Goal: Information Seeking & Learning: Learn about a topic

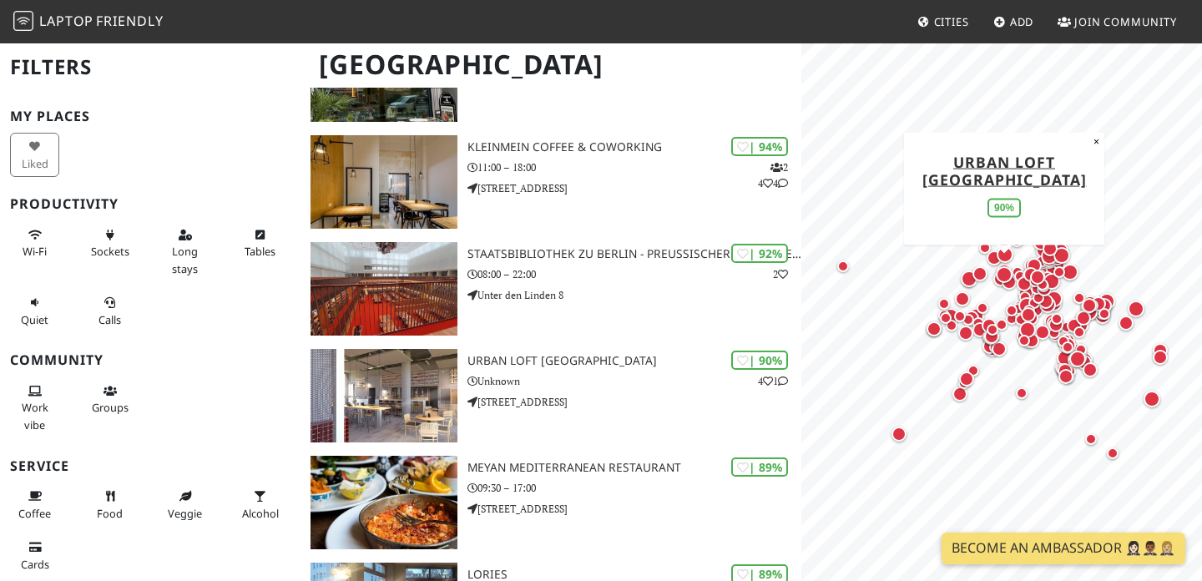
scroll to position [222, 0]
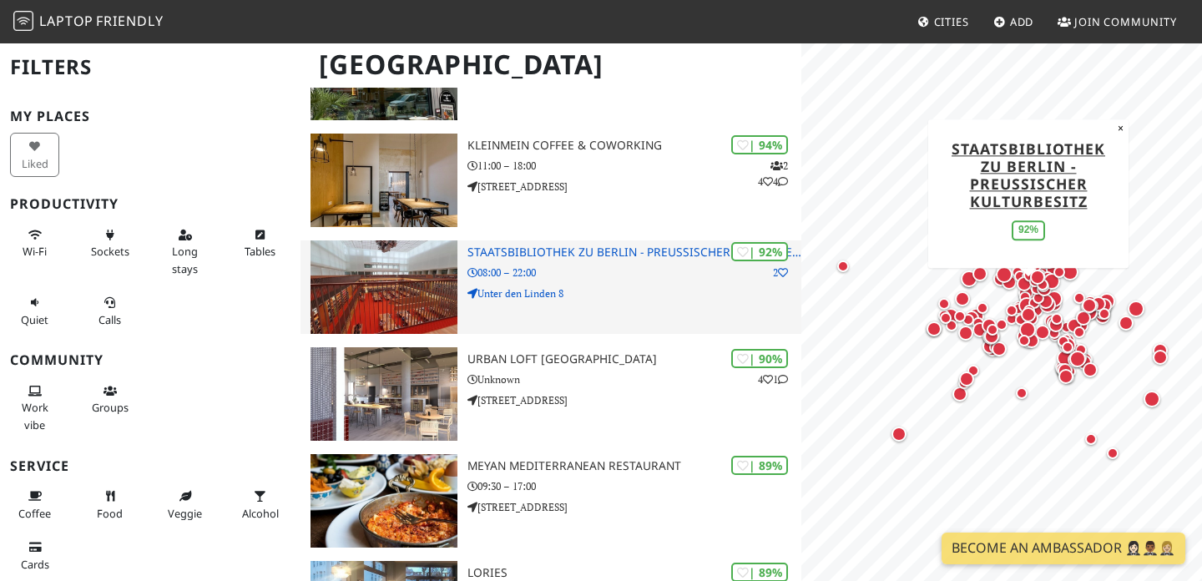
click at [601, 268] on p "08:00 – 22:00" at bounding box center [634, 273] width 334 height 16
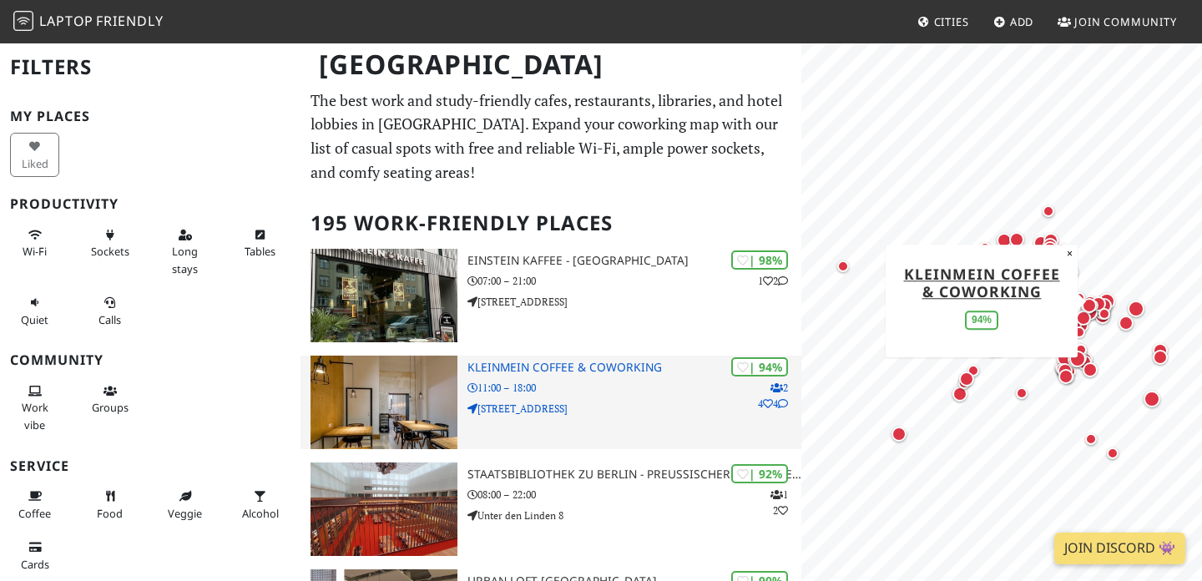
click at [568, 376] on div "| 94% 2 4 4 KleinMein Coffee & Coworking 11:00 – 18:00 Waldeyerstraße 9" at bounding box center [634, 402] width 334 height 93
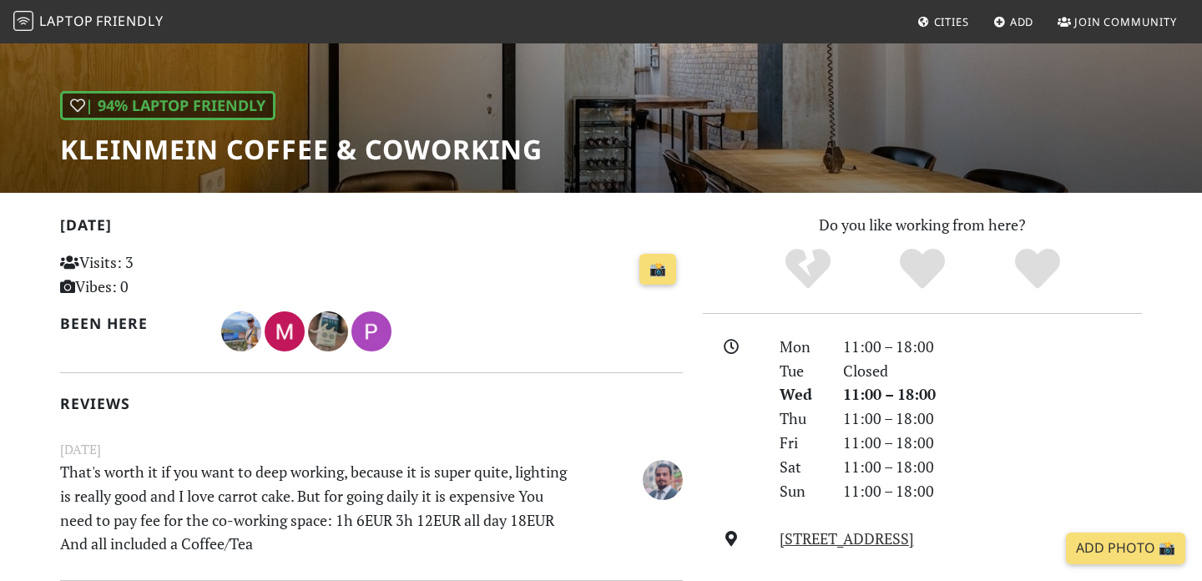
scroll to position [452, 0]
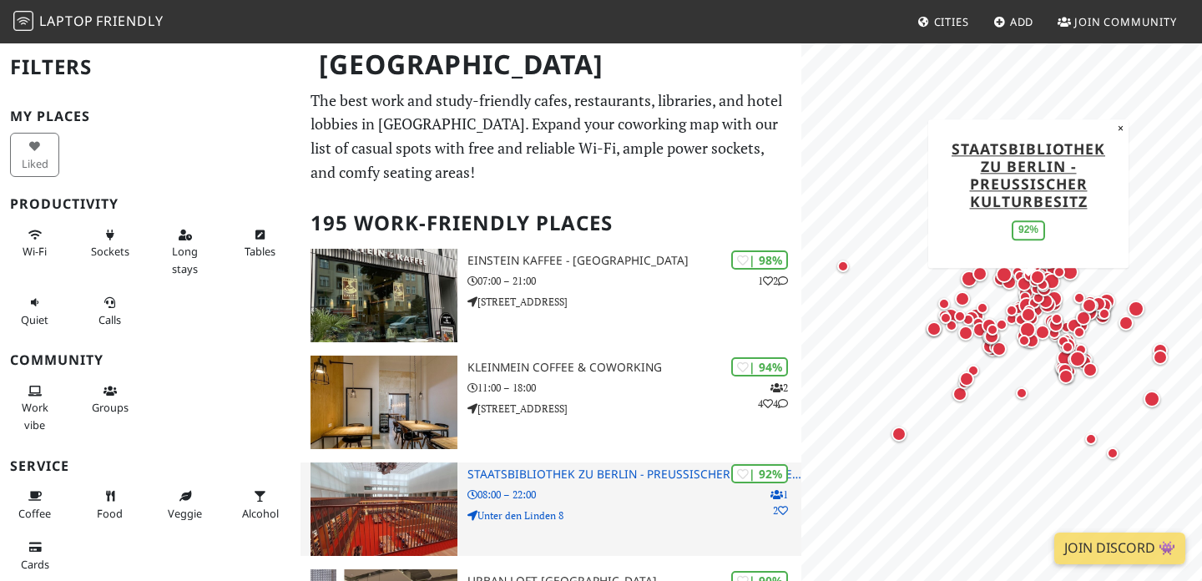
click at [536, 475] on h3 "Staatsbibliothek zu Berlin - Preußischer Kulturbesitz" at bounding box center [634, 474] width 334 height 14
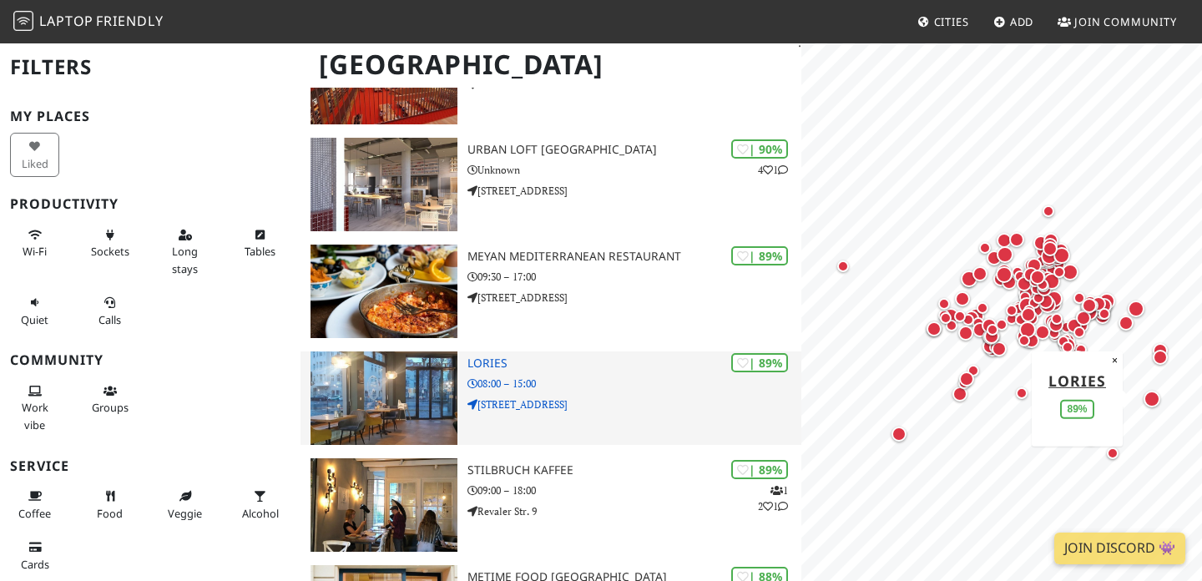
scroll to position [433, 0]
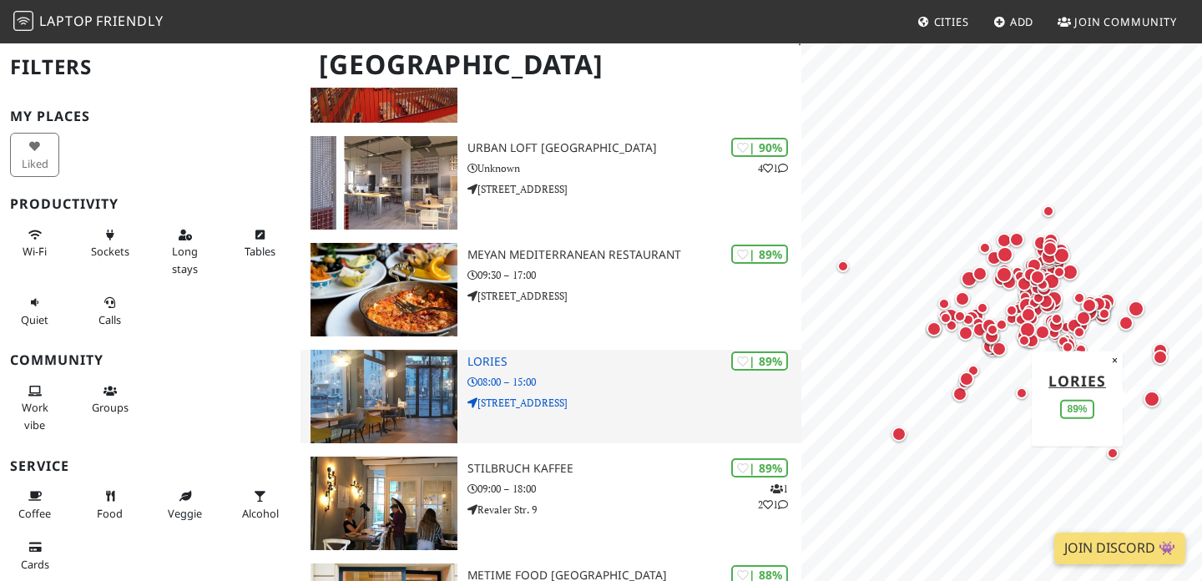
click at [516, 366] on h3 "Lories" at bounding box center [634, 362] width 334 height 14
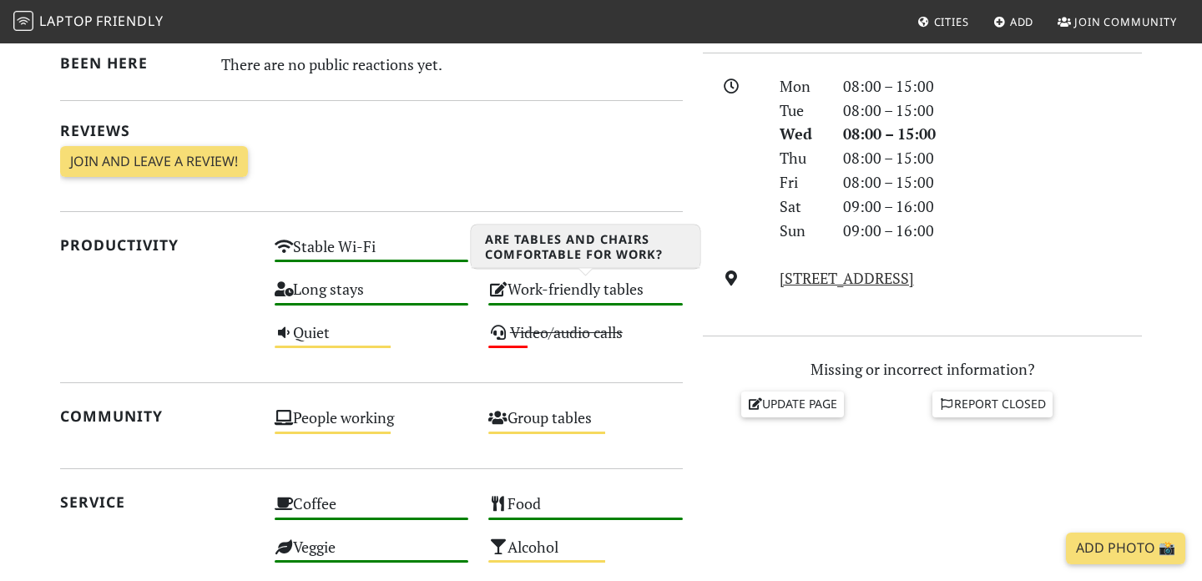
scroll to position [457, 0]
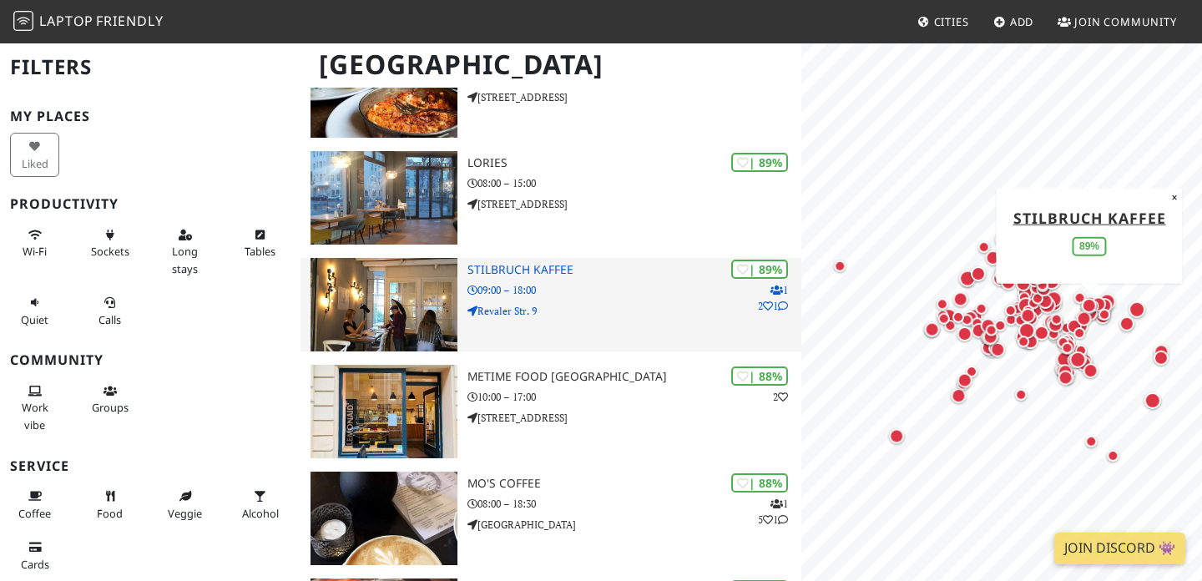
scroll to position [742, 0]
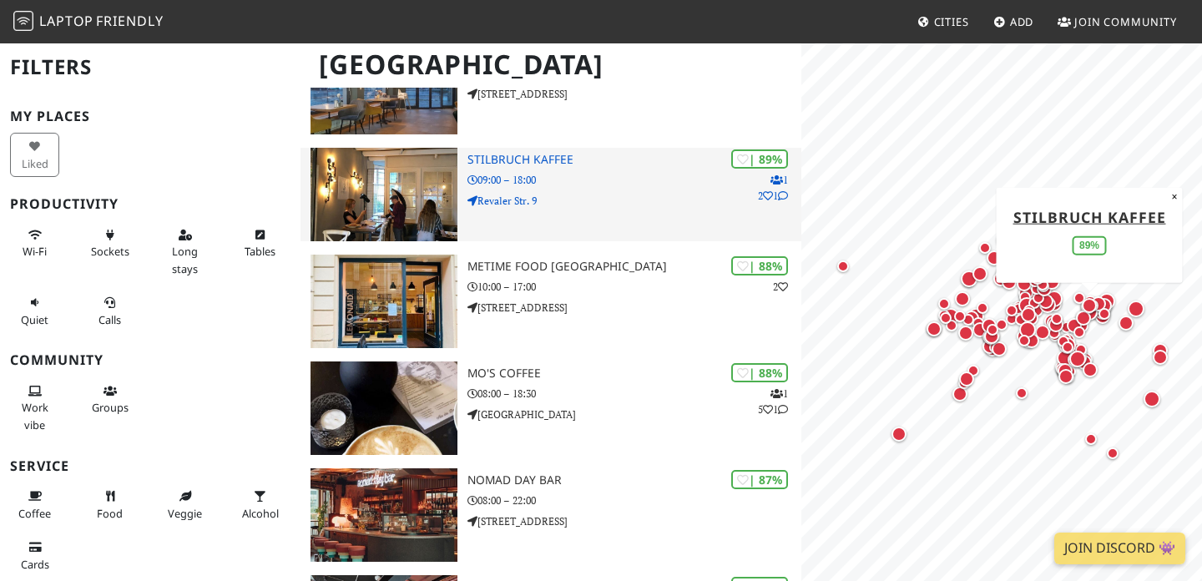
click at [507, 167] on div "| 89% 1 2 1 Stilbruch Kaffee 09:00 – 18:00 Revaler Str. 9" at bounding box center [634, 194] width 334 height 93
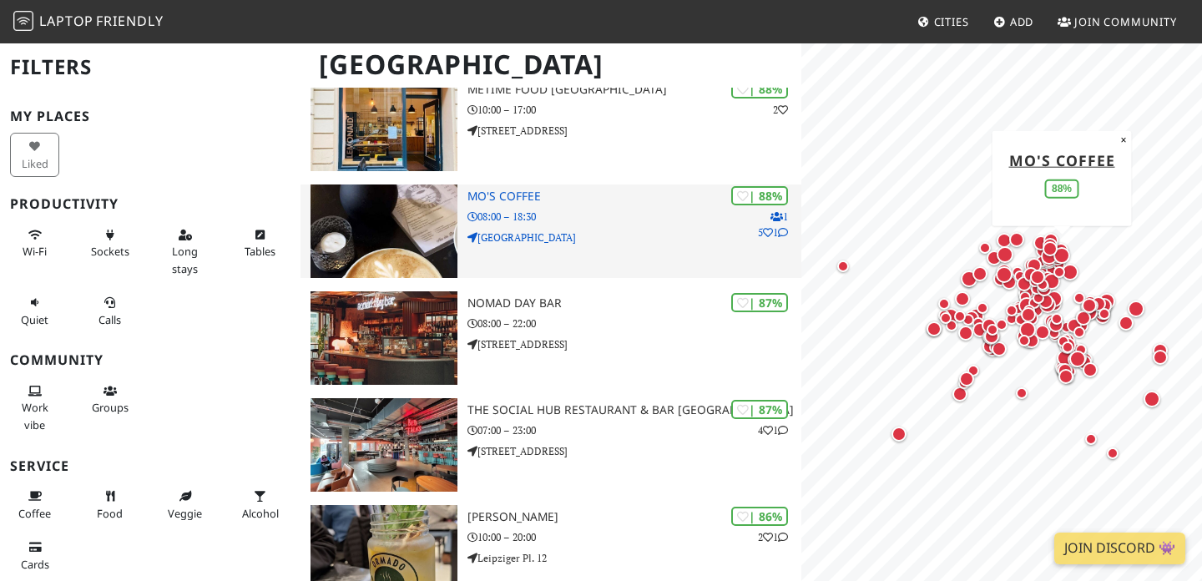
scroll to position [1255, 0]
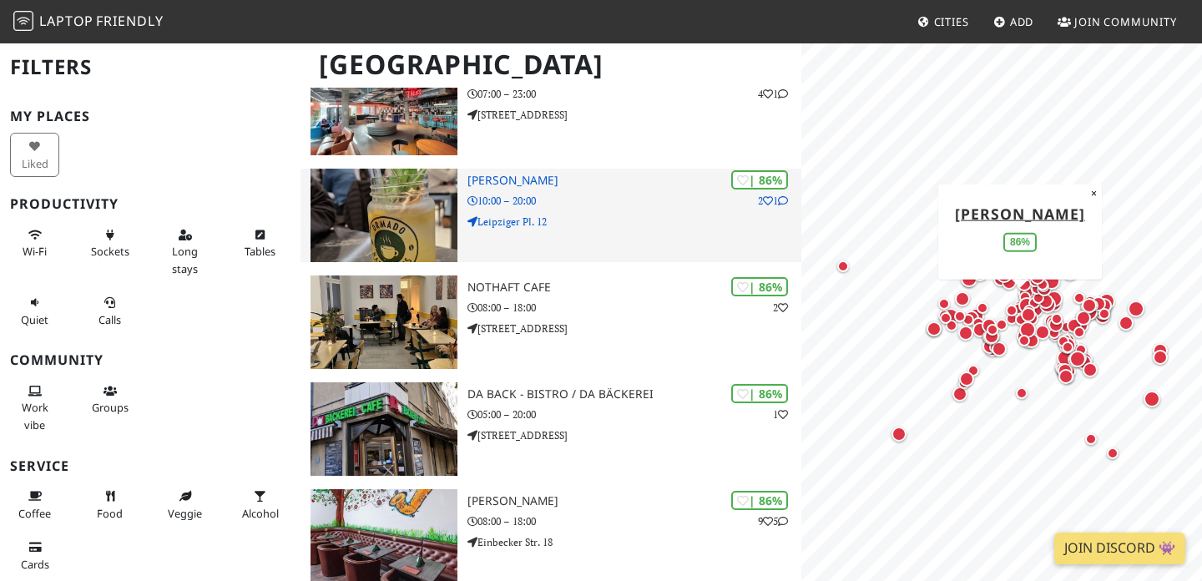
click at [538, 189] on div "| 86% 2 1 Ormado Kaffeehaus 10:00 – 20:00 Leipziger Pl. 12" at bounding box center [634, 215] width 334 height 93
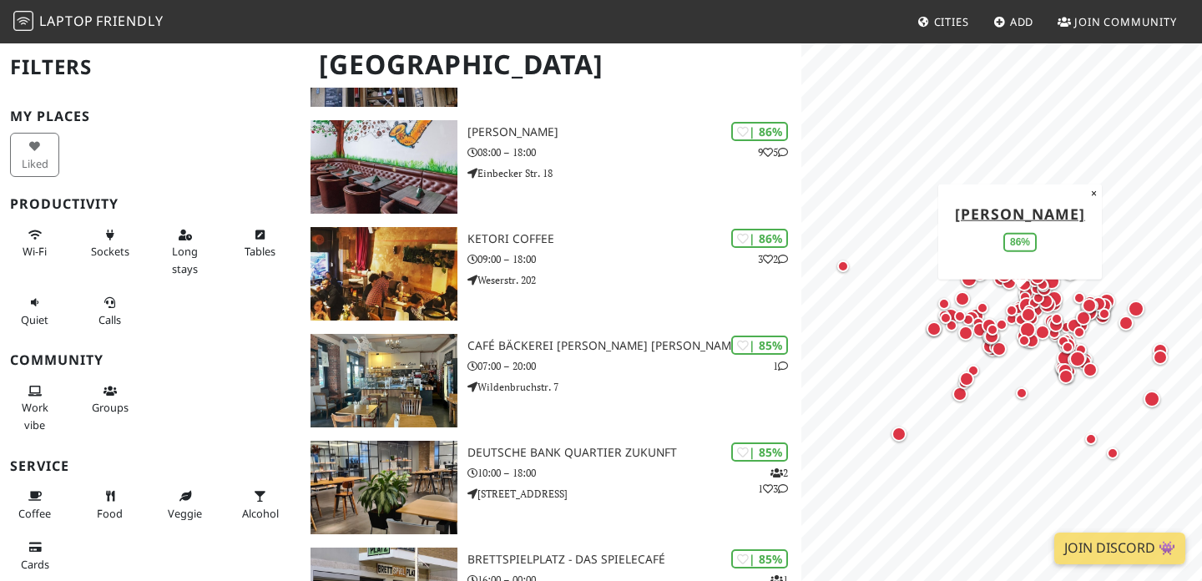
scroll to position [1668, 0]
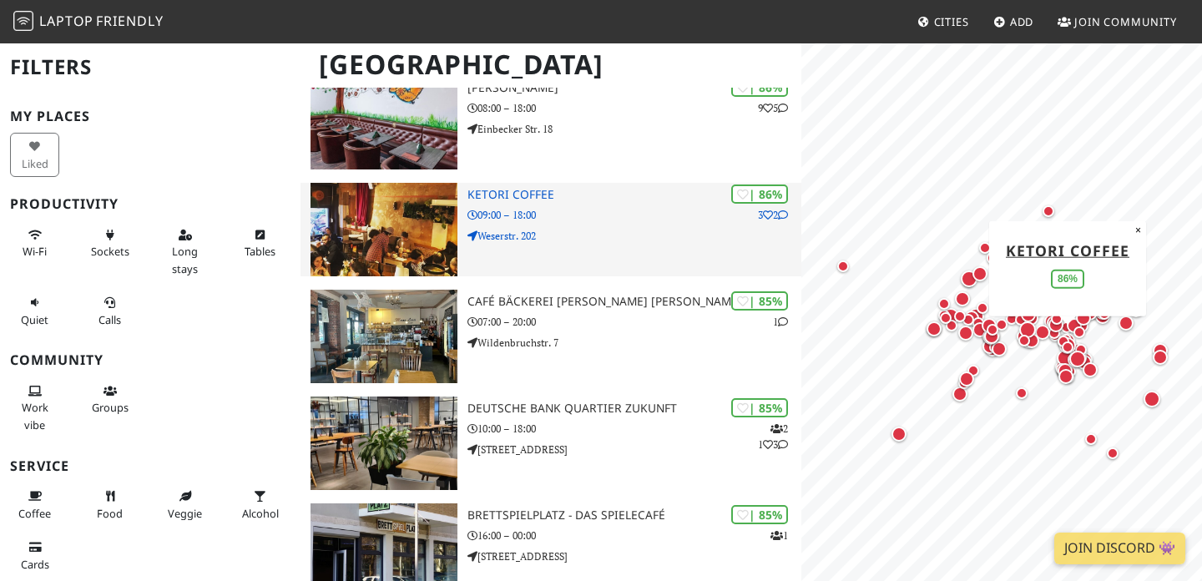
click at [511, 192] on h3 "KETORI COFFEE" at bounding box center [634, 195] width 334 height 14
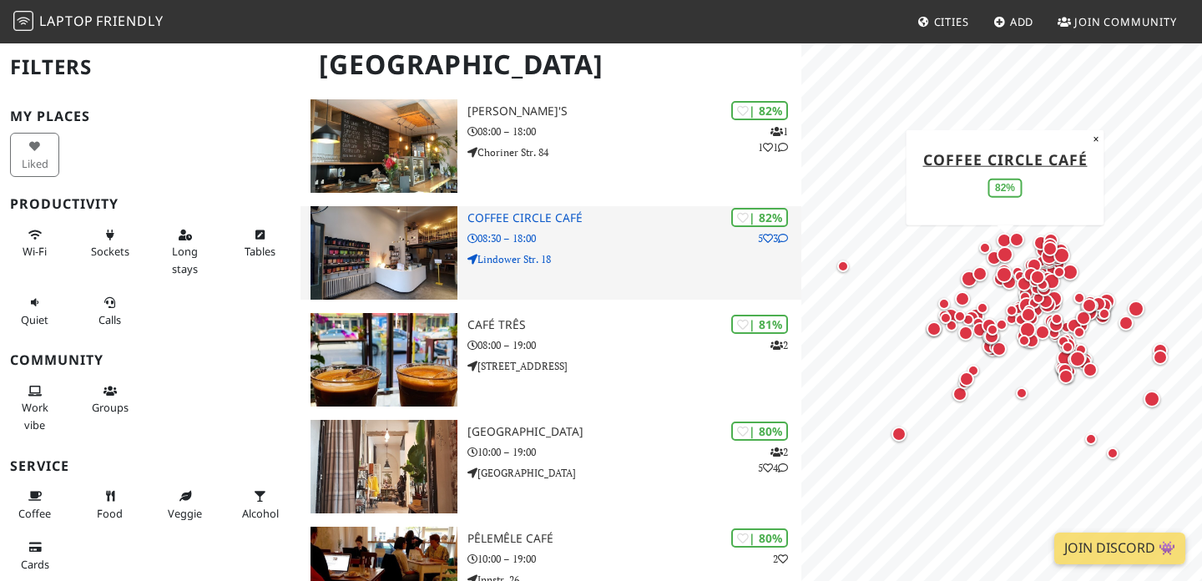
scroll to position [2631, 0]
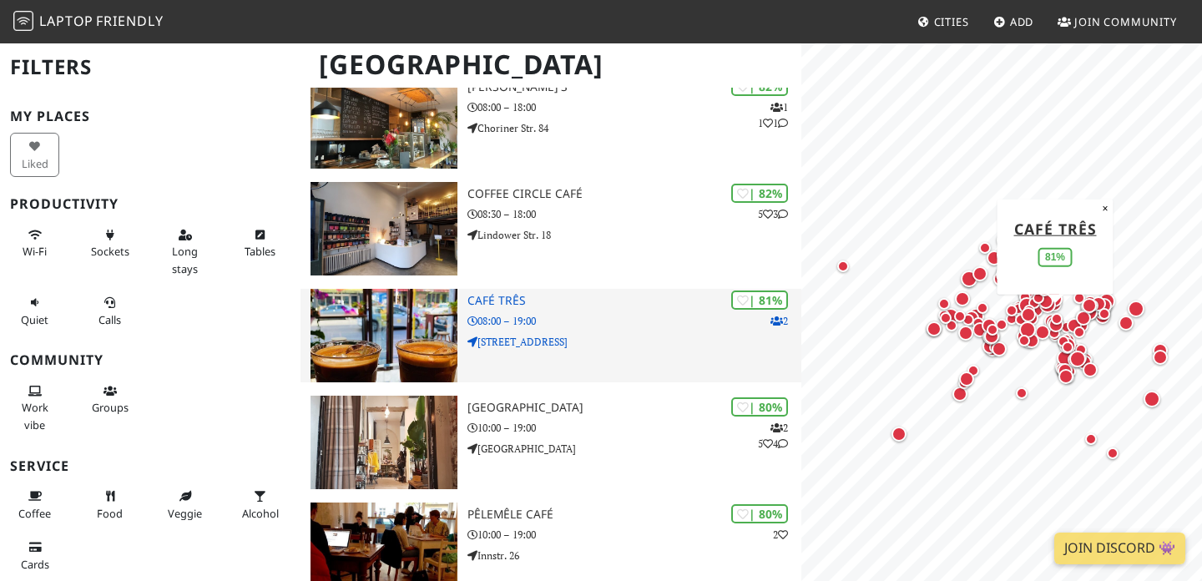
click at [513, 303] on h3 "Café Três" at bounding box center [634, 301] width 334 height 14
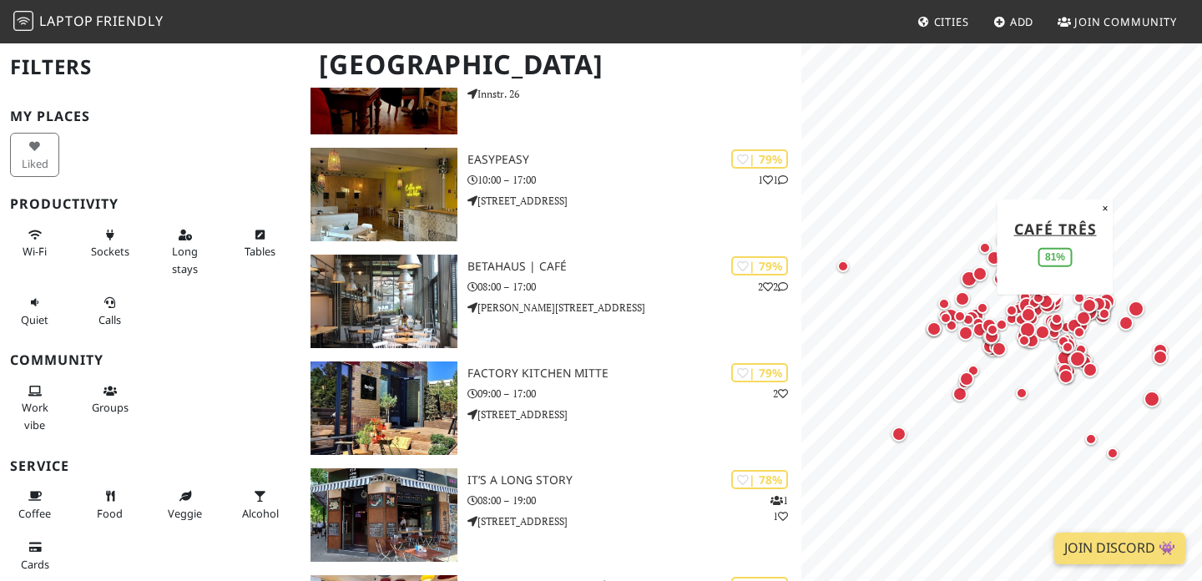
scroll to position [3186, 0]
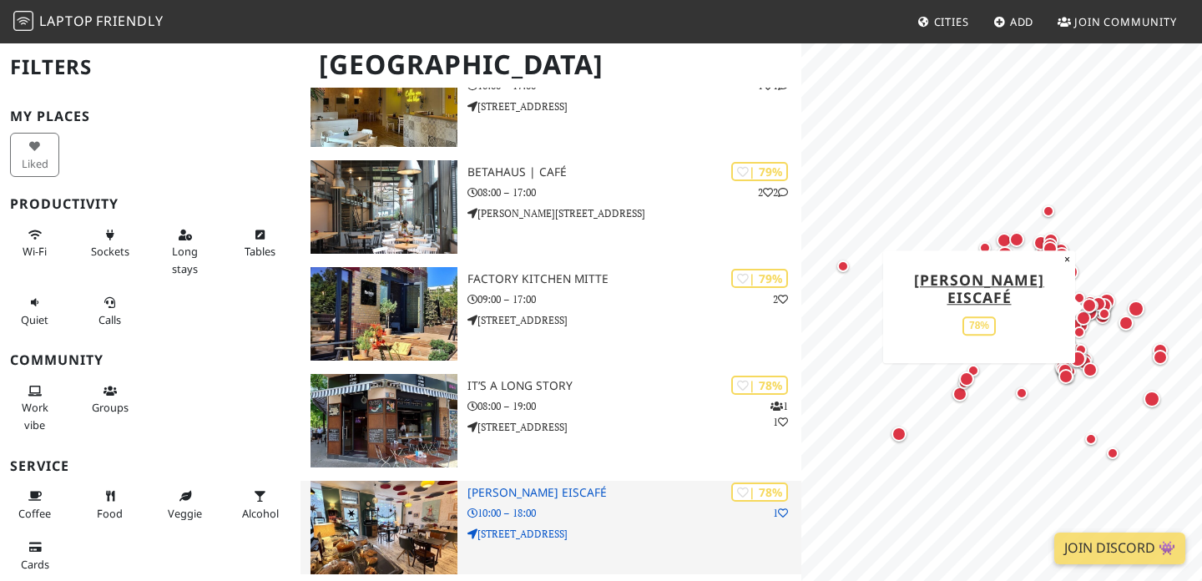
click at [525, 496] on h3 "Peggy Bee Eiscafé" at bounding box center [634, 493] width 334 height 14
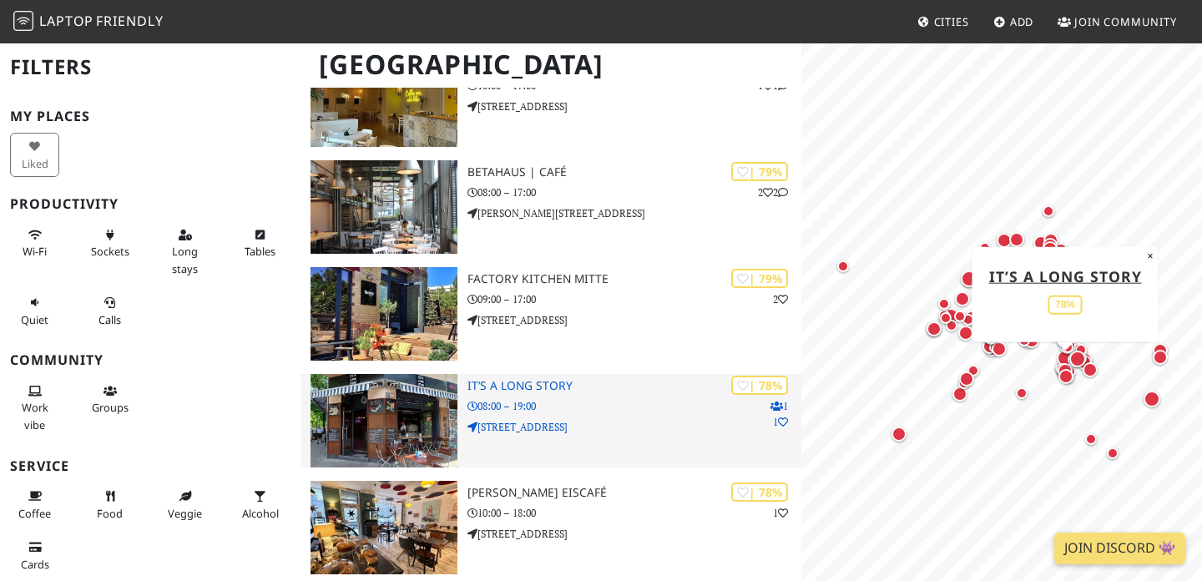
click at [517, 387] on h3 "It’s a long story" at bounding box center [634, 386] width 334 height 14
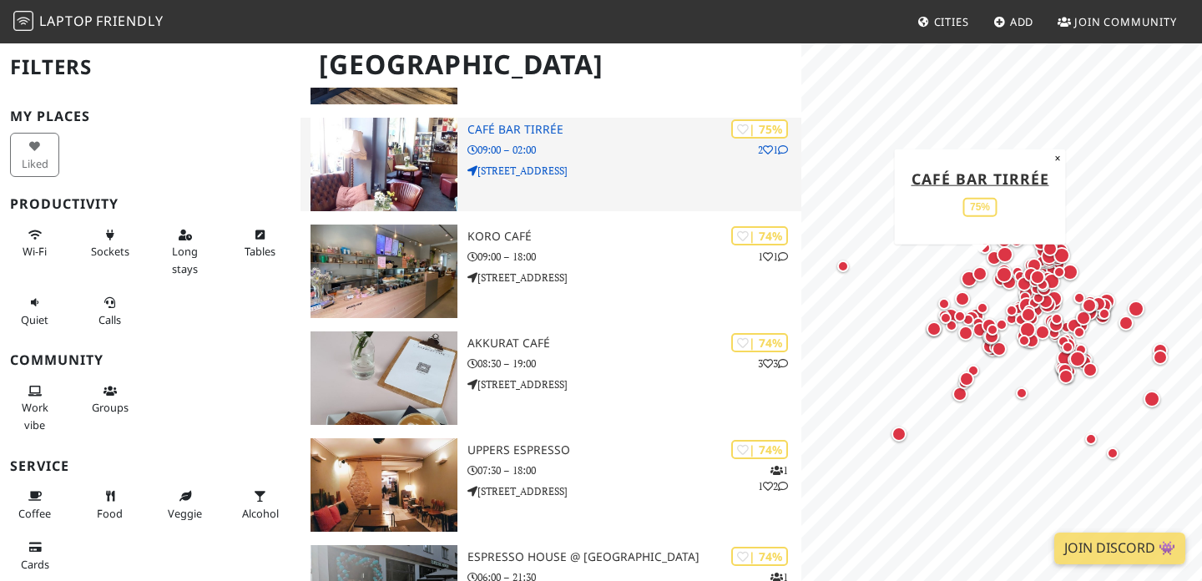
scroll to position [4517, 0]
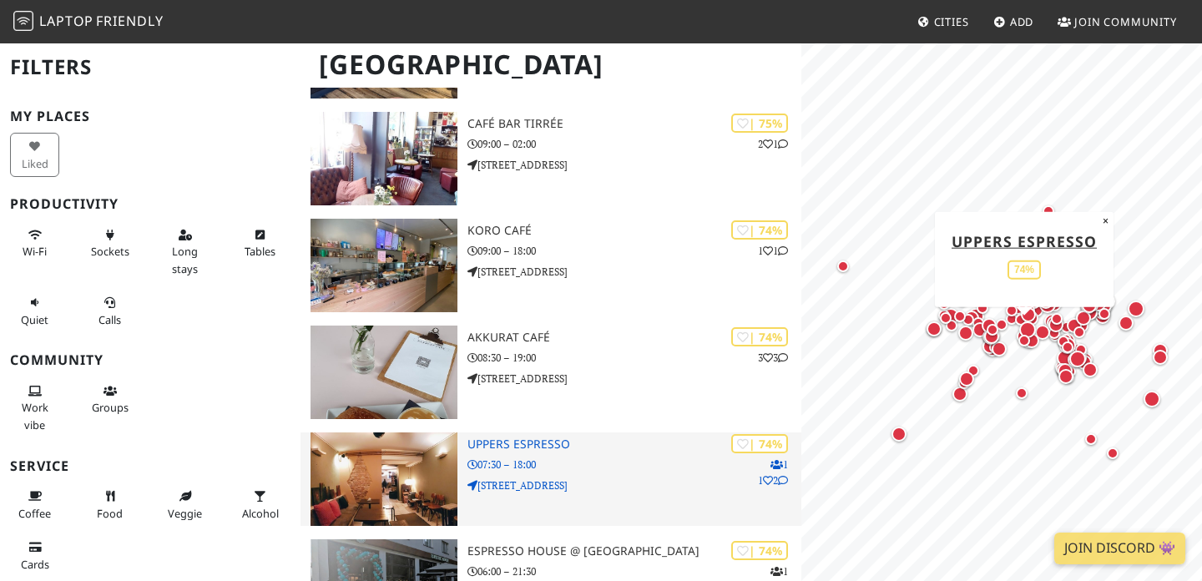
click at [541, 455] on div "| 74% 1 1 2 uppers espresso 07:30 – 18:00 Yorckstraße 3" at bounding box center [634, 478] width 334 height 93
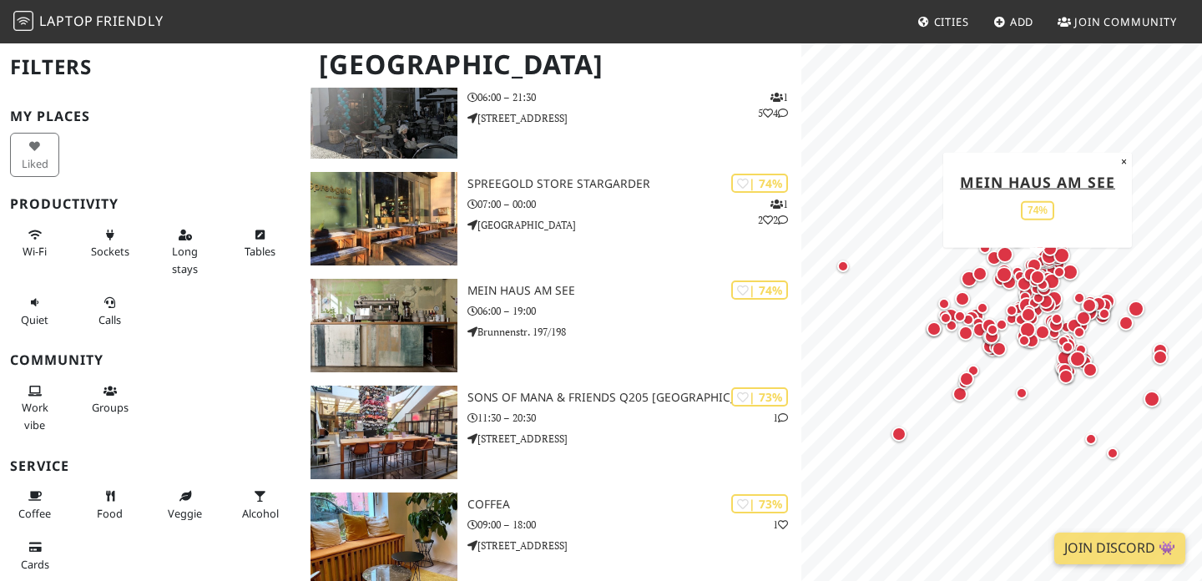
scroll to position [4993, 0]
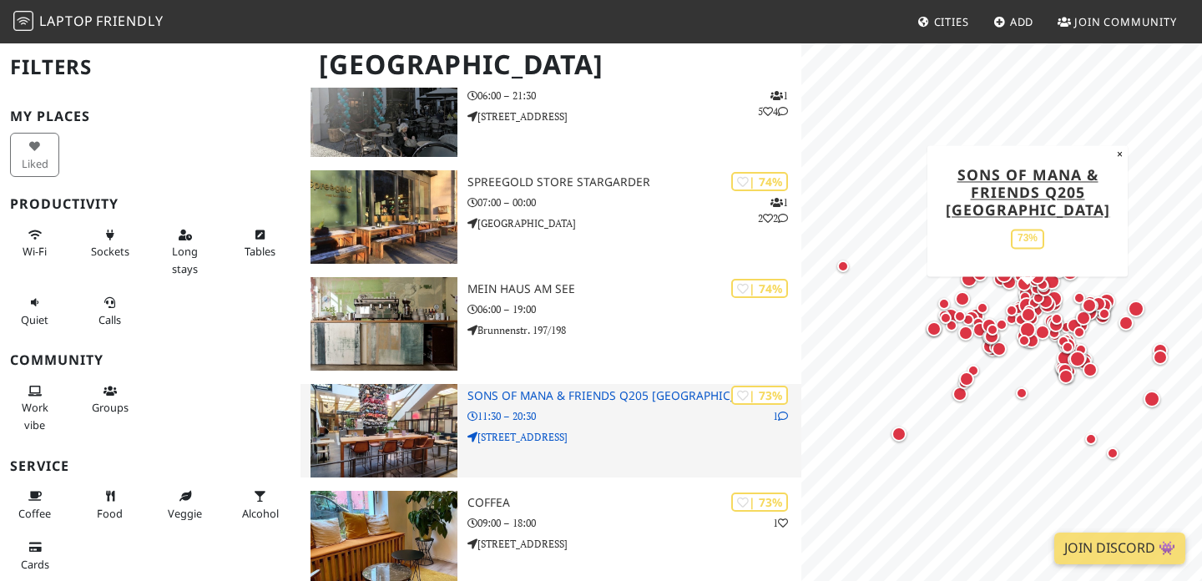
click at [664, 398] on h3 "Sons of Mana & Friends Q205 Berlin" at bounding box center [634, 396] width 334 height 14
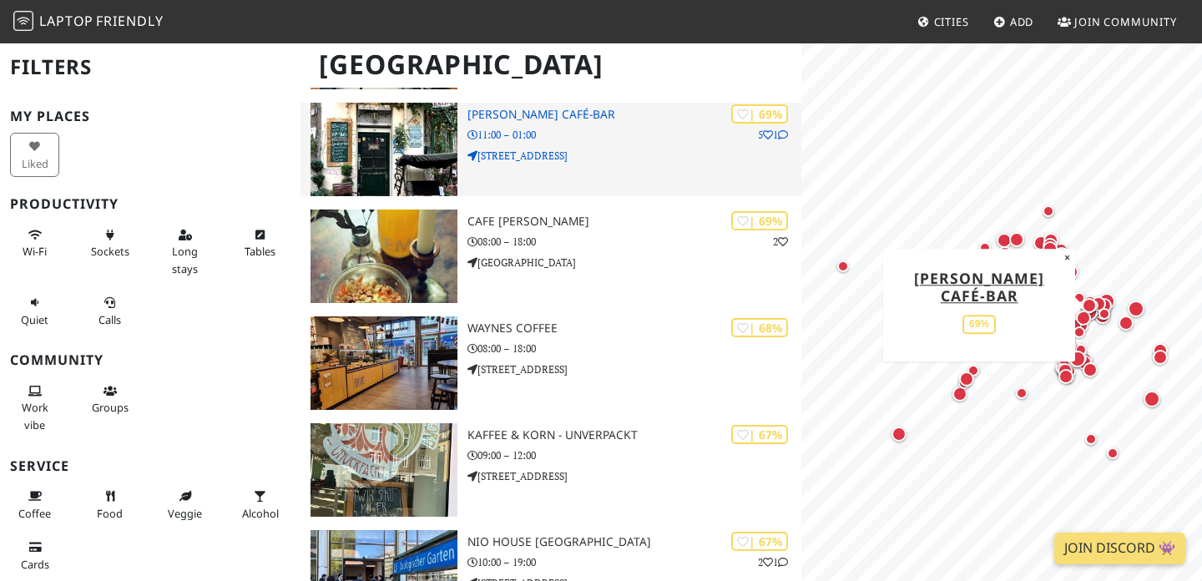
scroll to position [8377, 0]
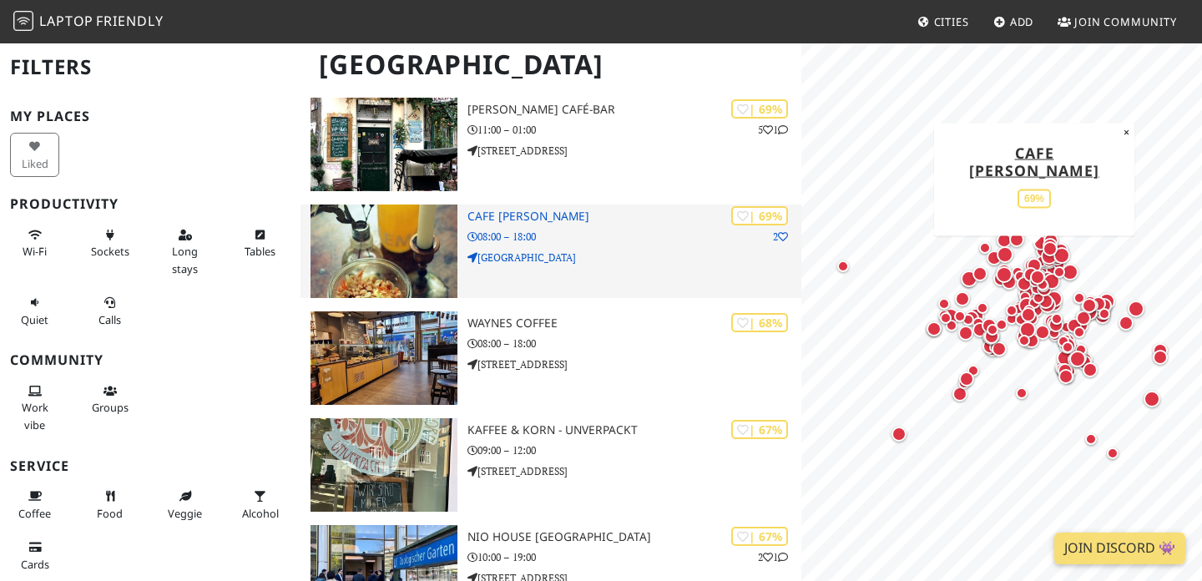
click at [400, 228] on img at bounding box center [383, 250] width 147 height 93
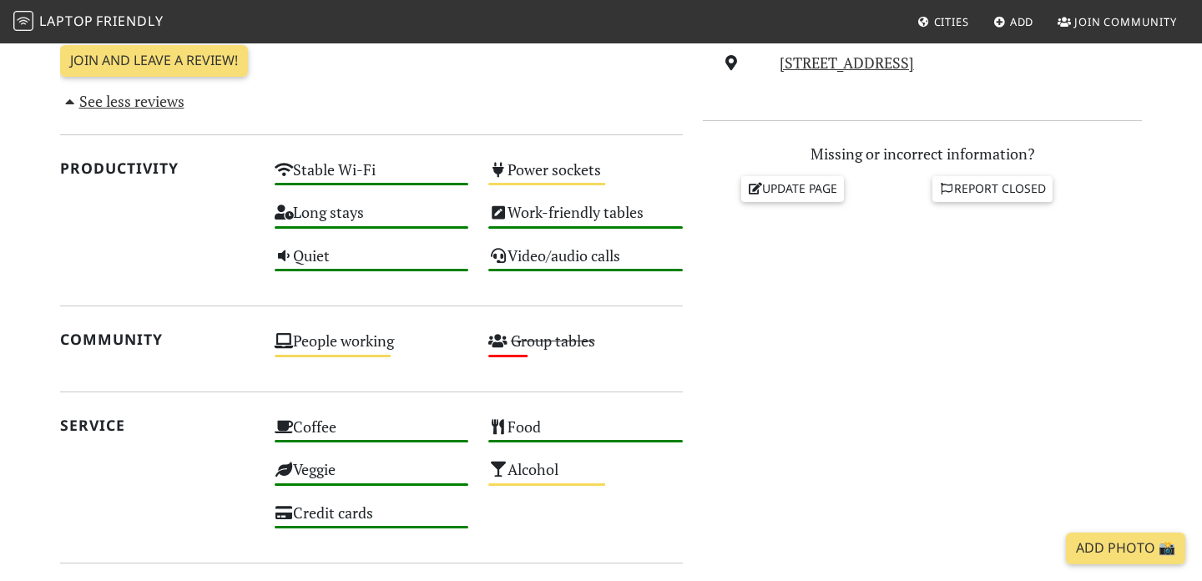
scroll to position [744, 0]
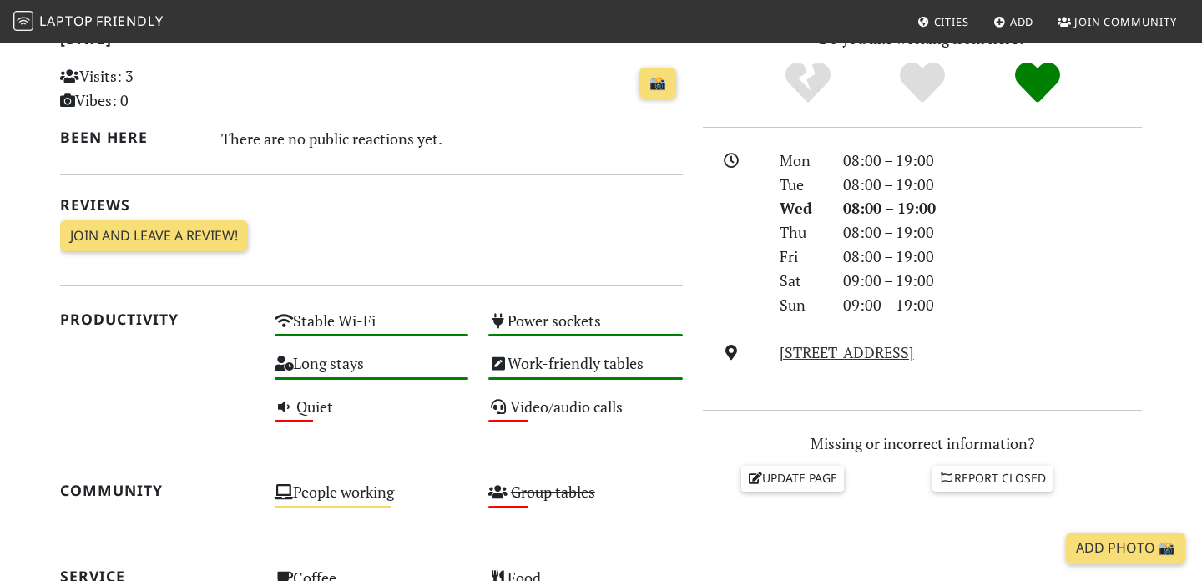
scroll to position [540, 0]
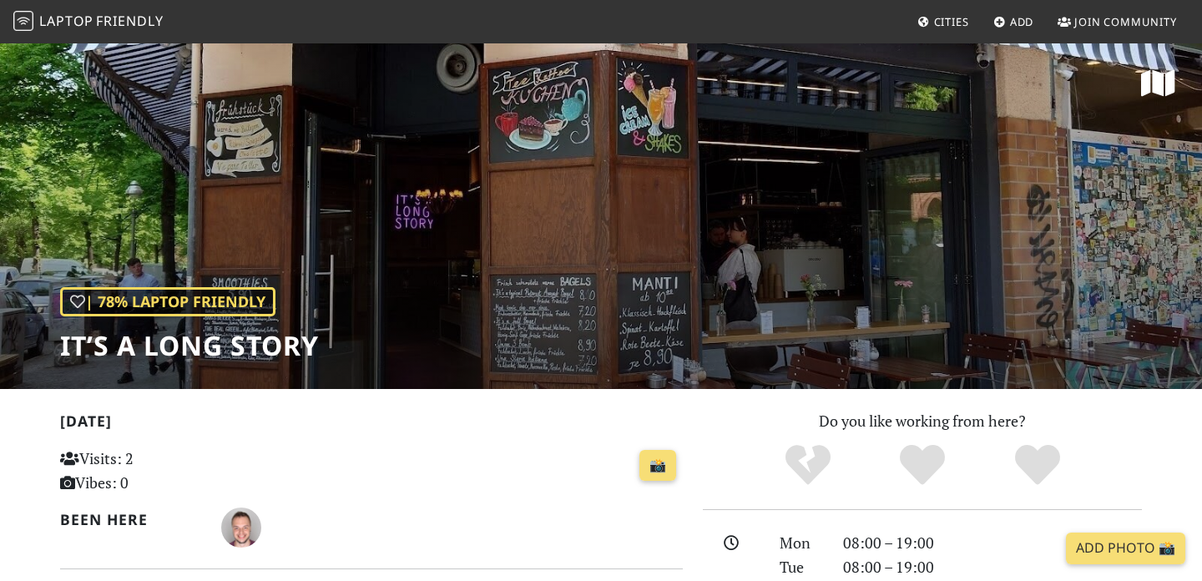
click at [471, 238] on div "| 78% Laptop Friendly It’s a long story" at bounding box center [601, 215] width 1202 height 347
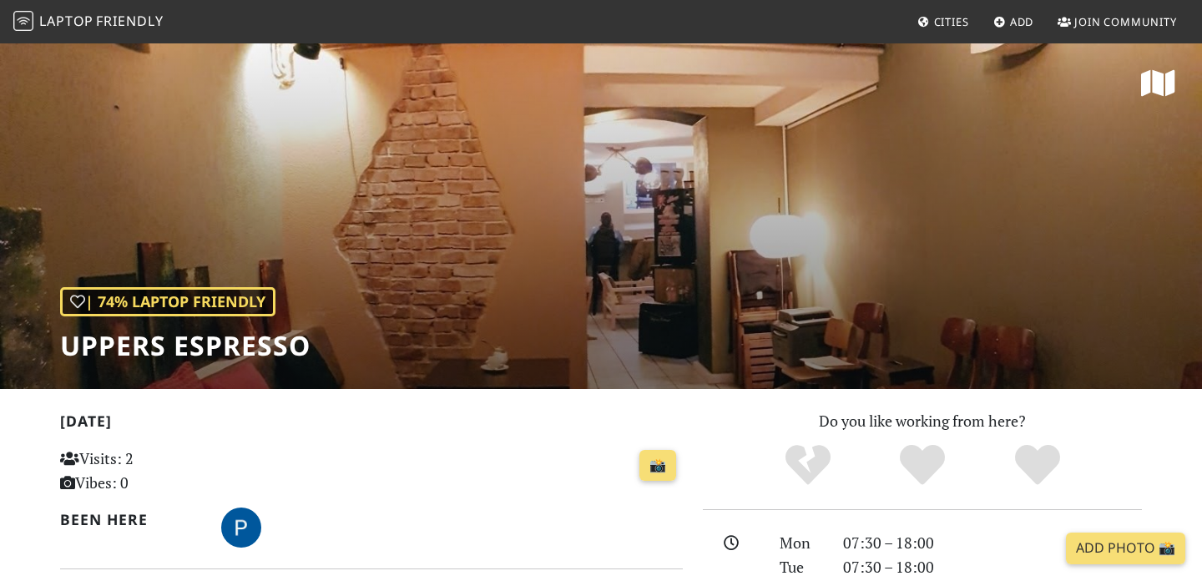
click at [845, 265] on div "| 74% Laptop Friendly uppers espresso" at bounding box center [601, 215] width 1202 height 347
click at [445, 260] on div "| 74% Laptop Friendly uppers espresso" at bounding box center [601, 215] width 1202 height 347
click at [954, 226] on div "| 74% Laptop Friendly uppers espresso" at bounding box center [601, 215] width 1202 height 347
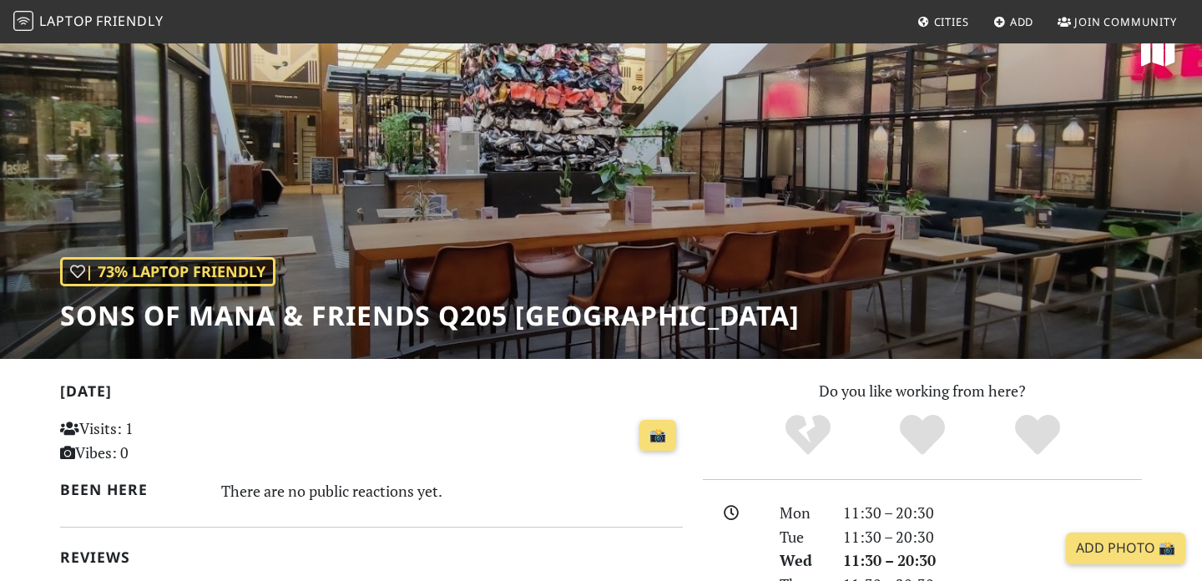
scroll to position [43, 0]
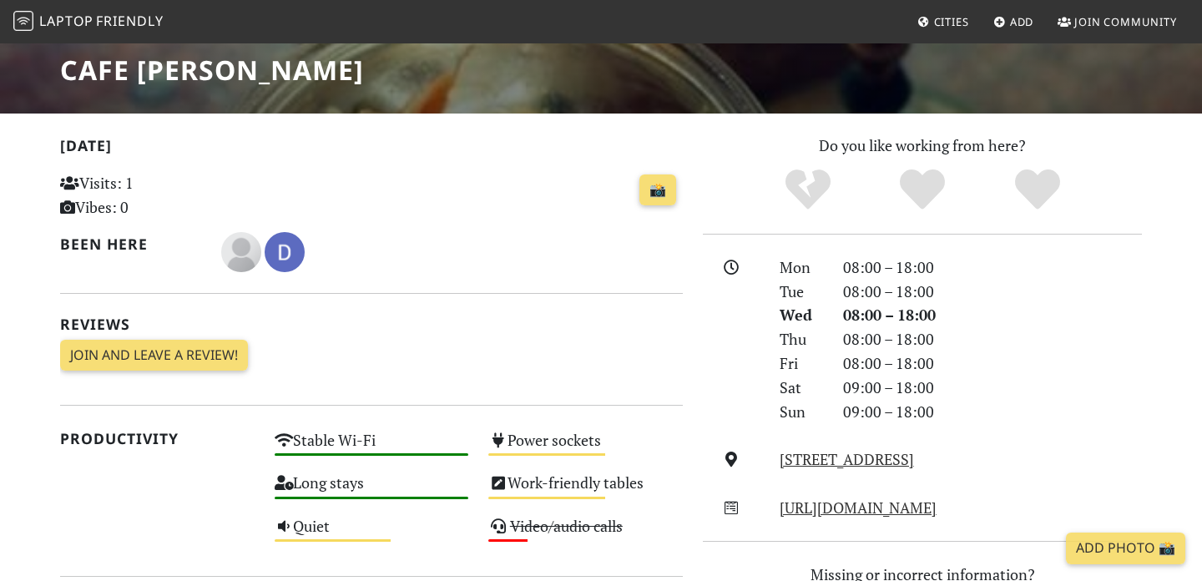
scroll to position [379, 0]
